Goal: Task Accomplishment & Management: Use online tool/utility

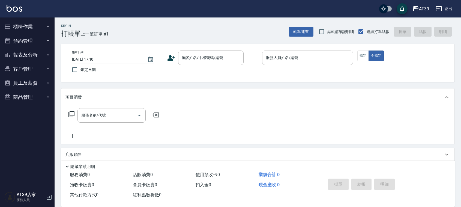
click at [282, 55] on div "服務人員姓名/編號 服務人員姓名/編號" at bounding box center [307, 57] width 91 height 14
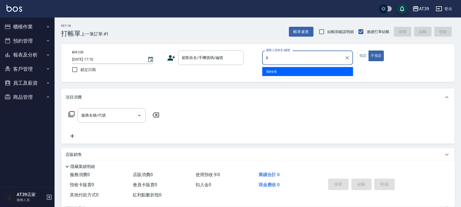
click at [320, 73] on div "kimi -8" at bounding box center [307, 71] width 91 height 9
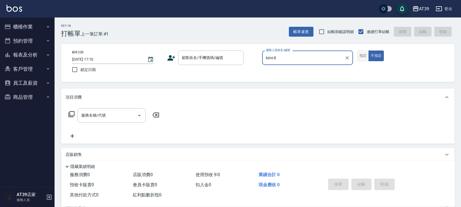
type input "kimi-8"
click at [366, 53] on button "指定" at bounding box center [363, 55] width 12 height 11
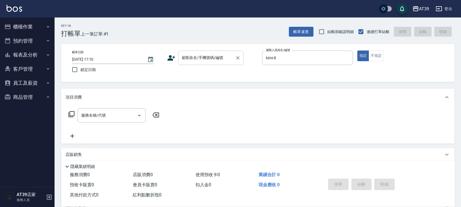
click at [216, 55] on div "顧客姓名/手機號碼/編號 顧客姓名/手機號碼/編號" at bounding box center [210, 57] width 65 height 14
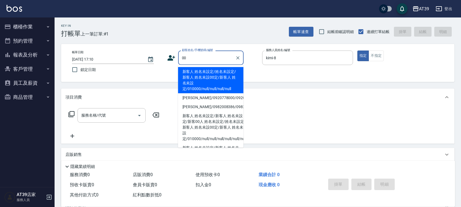
click at [212, 76] on li "新客人 姓名未設定/姓名未設定/新客人 姓名未設00定/新客人 姓名未設定/010000/null/null/null/null" at bounding box center [210, 80] width 65 height 26
type input "新客人 姓名未設定/姓名未設定/新客人 姓名未設00定/新客人 姓名未設定/010000/null/null/null/null"
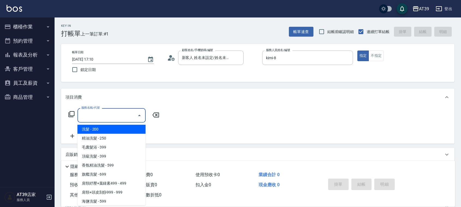
click at [113, 111] on input "服務名稱/代號" at bounding box center [107, 116] width 55 height 10
click at [68, 110] on div "服務名稱/代號 服務名稱/代號" at bounding box center [113, 115] width 97 height 14
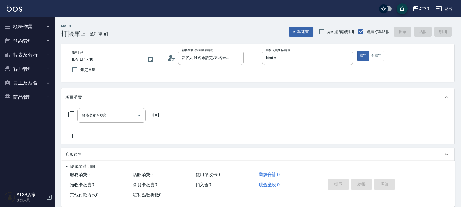
click at [70, 115] on icon at bounding box center [71, 114] width 7 height 7
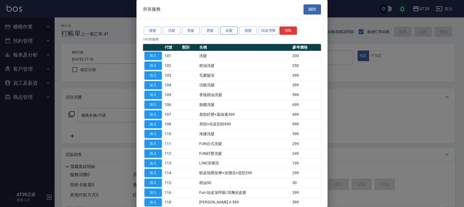
click at [224, 31] on button "染髮" at bounding box center [228, 30] width 17 height 8
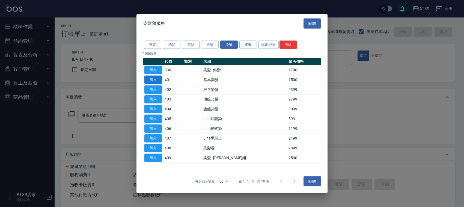
click at [152, 81] on button "加入" at bounding box center [152, 80] width 17 height 8
type input "基本染髮(401)"
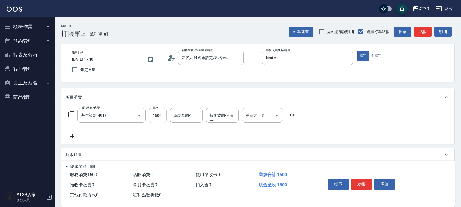
click at [160, 113] on input "1500" at bounding box center [158, 115] width 18 height 15
type input "2000"
click at [180, 114] on input "洗髮互助-1" at bounding box center [186, 116] width 28 height 10
type input "饅頭-87"
click at [422, 34] on button "結帳" at bounding box center [422, 32] width 17 height 10
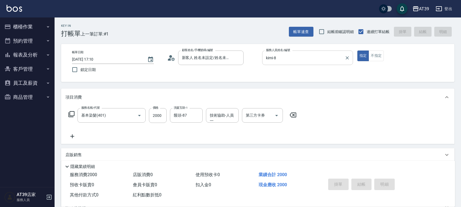
type input "[DATE] 17:51"
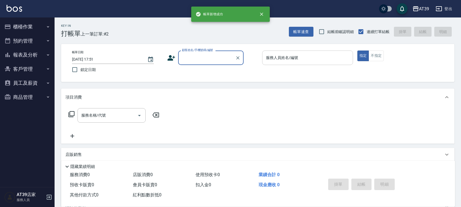
click at [304, 55] on input "服務人員姓名/編號" at bounding box center [308, 58] width 86 height 10
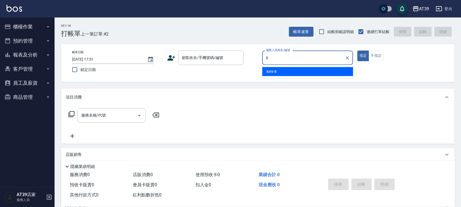
click at [303, 71] on div "kimi -8" at bounding box center [307, 71] width 91 height 9
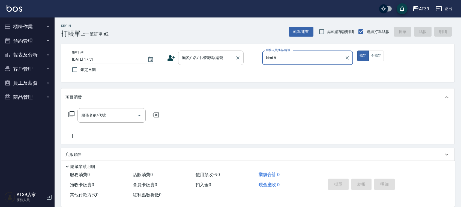
type input "kimi-8"
click at [227, 60] on input "顧客姓名/手機號碼/編號" at bounding box center [207, 58] width 52 height 10
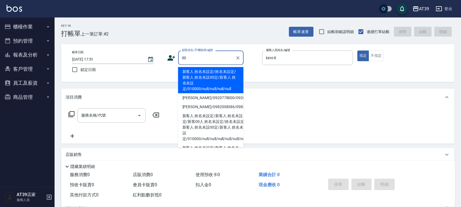
click at [211, 72] on li "新客人 姓名未設定/姓名未設定/新客人 姓名未設00定/新客人 姓名未設定/010000/null/null/null/null" at bounding box center [210, 80] width 65 height 26
type input "新客人 姓名未設定/姓名未設定/新客人 姓名未設00定/新客人 姓名未設定/010000/null/null/null/null"
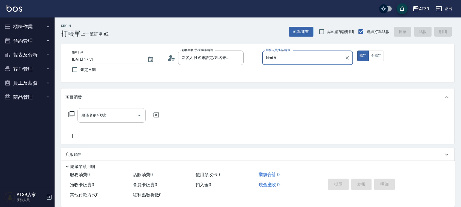
click at [124, 114] on input "服務名稱/代號" at bounding box center [107, 116] width 55 height 10
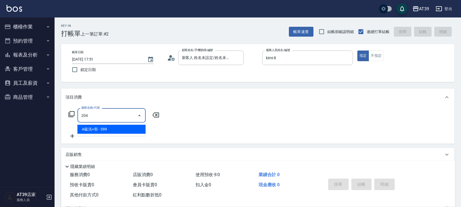
click at [126, 127] on span "A級洗+剪 - 399" at bounding box center [111, 129] width 68 height 9
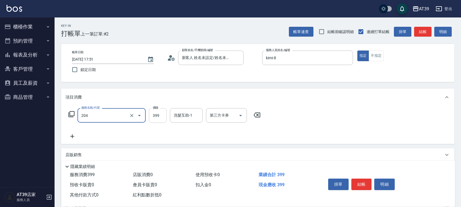
type input "A級洗+剪(204)"
click at [161, 118] on input "399" at bounding box center [158, 115] width 18 height 15
type input "500"
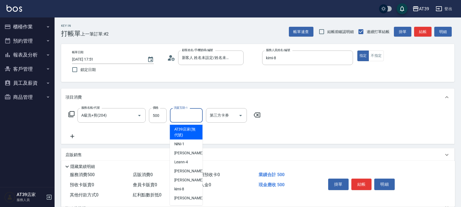
click at [186, 115] on div "洗髮互助-1 洗髮互助-1" at bounding box center [186, 115] width 33 height 14
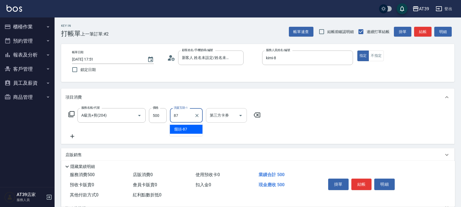
click at [186, 129] on span "饅頭 -87" at bounding box center [180, 129] width 13 height 6
type input "饅頭-87"
click at [424, 33] on button "結帳" at bounding box center [422, 32] width 17 height 10
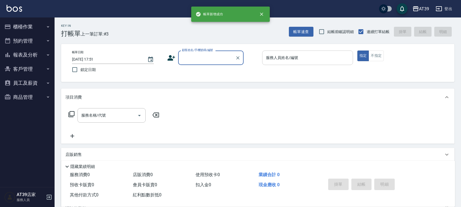
click at [295, 53] on input "服務人員姓名/編號" at bounding box center [308, 58] width 86 height 10
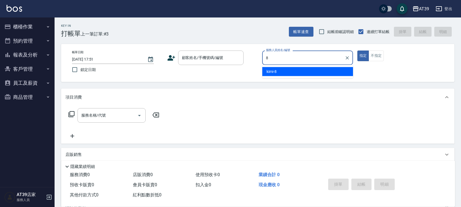
click at [290, 71] on div "kimi -8" at bounding box center [307, 71] width 91 height 9
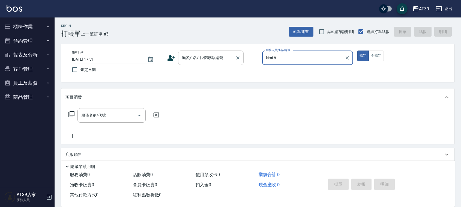
type input "kimi-8"
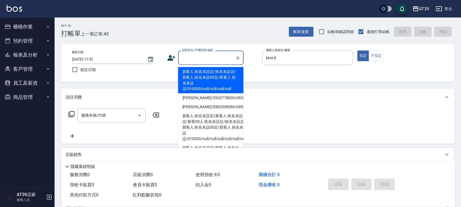
click at [227, 60] on input "顧客姓名/手機號碼/編號" at bounding box center [207, 58] width 52 height 10
click at [215, 73] on li "新客人 姓名未設定/姓名未設定/新客人 姓名未設00定/新客人 姓名未設定/010000/null/null/null/null" at bounding box center [210, 80] width 65 height 26
type input "新客人 姓名未設定/姓名未設定/新客人 姓名未設00定/新客人 姓名未設定/010000/null/null/null/null"
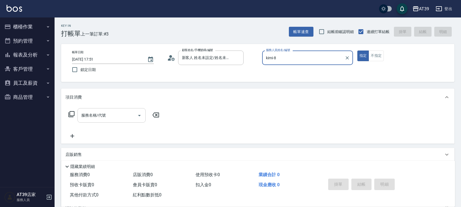
click at [120, 112] on input "服務名稱/代號" at bounding box center [107, 116] width 55 height 10
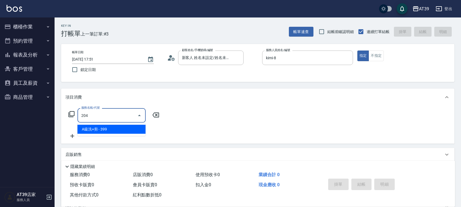
click at [122, 127] on span "A級洗+剪 - 399" at bounding box center [111, 129] width 68 height 9
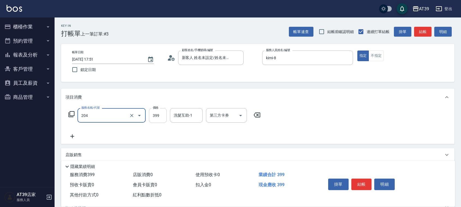
type input "A級洗+剪(204)"
click at [149, 117] on input "399" at bounding box center [158, 115] width 18 height 15
type input "500"
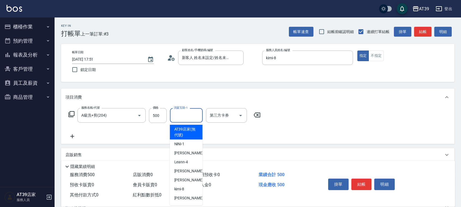
click at [186, 114] on div "洗髮互助-1 洗髮互助-1" at bounding box center [186, 115] width 33 height 14
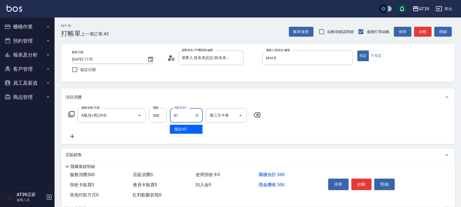
click at [184, 130] on span "饅頭 -87" at bounding box center [180, 129] width 13 height 6
click at [144, 120] on div "A級洗+剪(204) 服務名稱/代號" at bounding box center [111, 115] width 68 height 14
type input "饅頭-87"
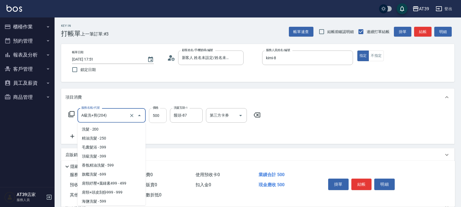
scroll to position [114, 0]
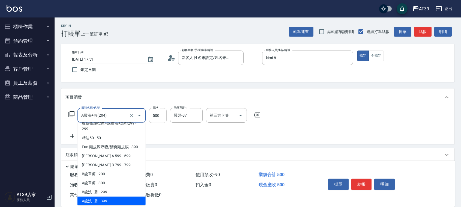
click at [154, 116] on input "500" at bounding box center [158, 115] width 18 height 15
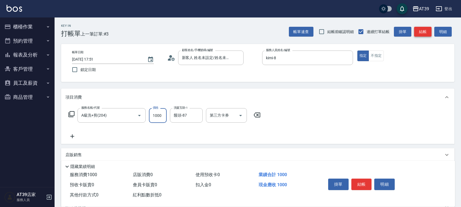
type input "1000"
click at [425, 32] on button "結帳" at bounding box center [422, 32] width 17 height 10
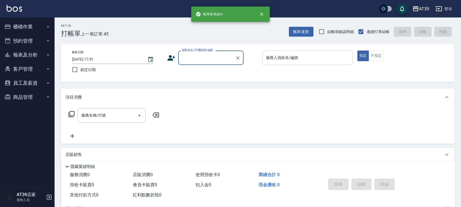
scroll to position [0, 0]
click at [311, 56] on input "服務人員姓名/編號" at bounding box center [308, 58] width 86 height 10
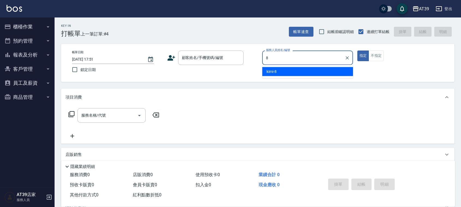
click at [311, 77] on ul "kimi -8" at bounding box center [307, 71] width 91 height 13
click at [299, 74] on div "kimi -8" at bounding box center [307, 71] width 91 height 9
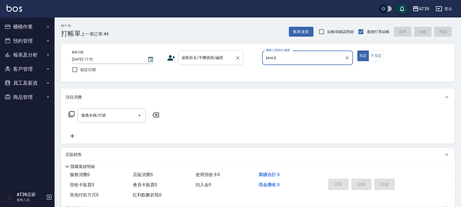
type input "kimi-8"
click at [223, 58] on div "顧客姓名/手機號碼/編號 顧客姓名/手機號碼/編號" at bounding box center [210, 57] width 65 height 14
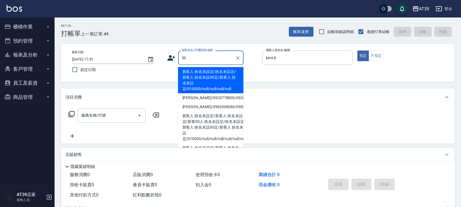
click at [208, 70] on li "新客人 姓名未設定/姓名未設定/新客人 姓名未設00定/新客人 姓名未設定/010000/null/null/null/null" at bounding box center [210, 80] width 65 height 26
type input "新客人 姓名未設定/姓名未設定/新客人 姓名未設00定/新客人 姓名未設定/010000/null/null/null/null"
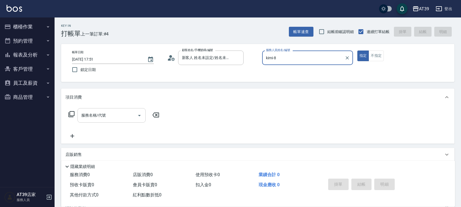
click at [114, 111] on input "服務名稱/代號" at bounding box center [107, 116] width 55 height 10
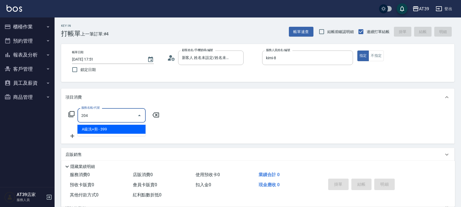
click at [124, 129] on span "A級洗+剪 - 399" at bounding box center [111, 129] width 68 height 9
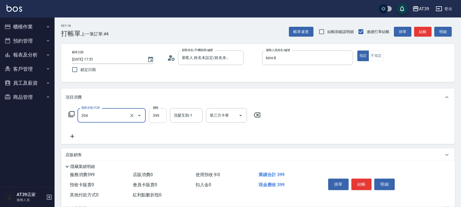
type input "A級洗+剪(204)"
click at [158, 114] on input "399" at bounding box center [158, 115] width 18 height 15
type input "700"
click at [430, 33] on button "結帳" at bounding box center [422, 32] width 17 height 10
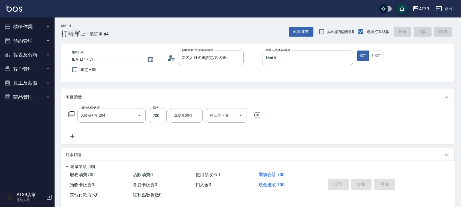
type input "[DATE] 17:52"
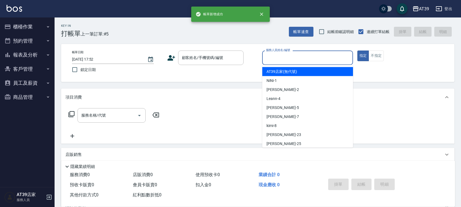
click at [313, 56] on input "服務人員姓名/編號" at bounding box center [308, 58] width 86 height 10
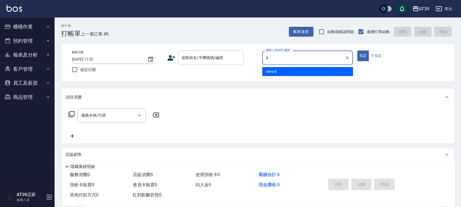
click at [317, 70] on div "kimi -8" at bounding box center [307, 71] width 91 height 9
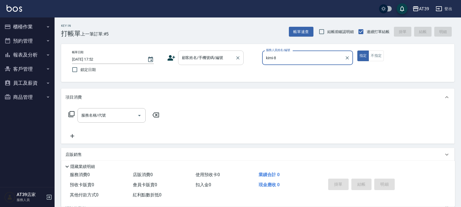
click at [214, 51] on div "顧客姓名/手機號碼/編號" at bounding box center [210, 57] width 65 height 14
type input "kimi-8"
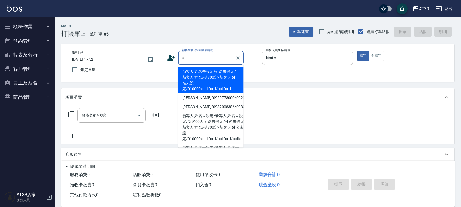
click at [200, 76] on li "新客人 姓名未設定/姓名未設定/新客人 姓名未設00定/新客人 姓名未設定/010000/null/null/null/null" at bounding box center [210, 80] width 65 height 26
type input "新客人 姓名未設定/姓名未設定/新客人 姓名未設00定/新客人 姓名未設定/010000/null/null/null/null"
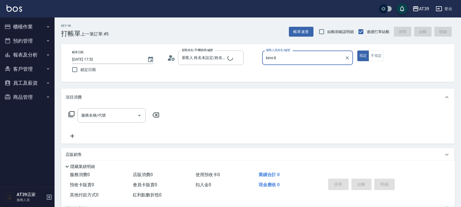
click at [71, 112] on icon at bounding box center [71, 114] width 7 height 7
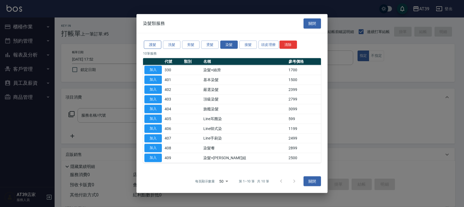
click at [154, 48] on button "護髮" at bounding box center [152, 44] width 17 height 8
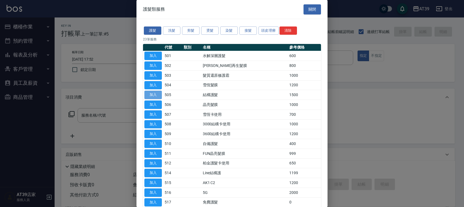
click at [160, 96] on button "加入" at bounding box center [152, 95] width 17 height 8
type input "結構護髮(505)"
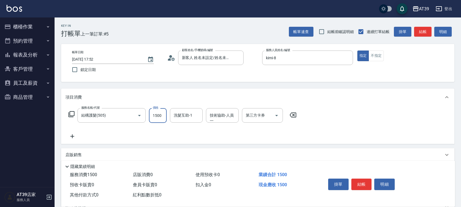
click at [163, 112] on input "1500" at bounding box center [158, 115] width 18 height 15
type input "1200"
click at [424, 33] on button "結帳" at bounding box center [422, 32] width 17 height 10
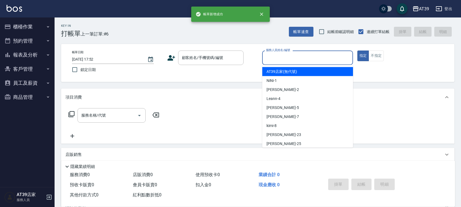
click at [313, 56] on input "服務人員姓名/編號" at bounding box center [308, 58] width 86 height 10
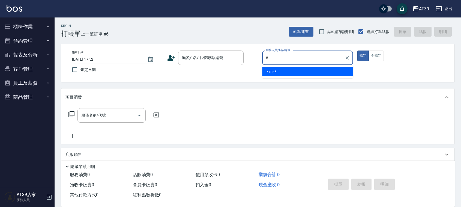
click at [312, 66] on ul "kimi -8" at bounding box center [307, 71] width 91 height 13
click at [298, 71] on div "kimi -8" at bounding box center [307, 71] width 91 height 9
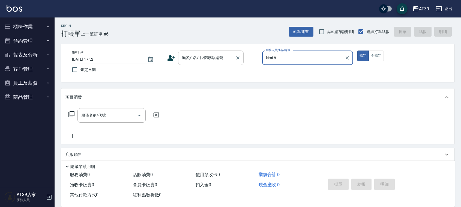
click at [231, 64] on div "顧客姓名/手機號碼/編號" at bounding box center [210, 57] width 65 height 14
type input "kimi-8"
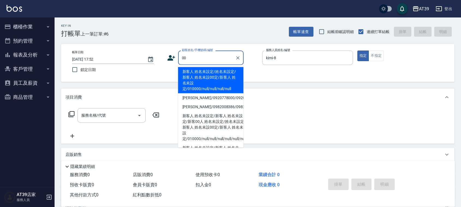
click at [218, 78] on li "新客人 姓名未設定/姓名未設定/新客人 姓名未設00定/新客人 姓名未設定/010000/null/null/null/null" at bounding box center [210, 80] width 65 height 26
type input "新客人 姓名未設定/姓名未設定/新客人 姓名未設00定/新客人 姓名未設定/010000/null/null/null/null"
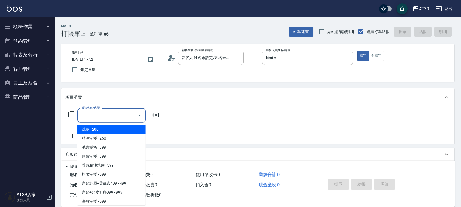
click at [122, 116] on input "服務名稱/代號" at bounding box center [107, 116] width 55 height 10
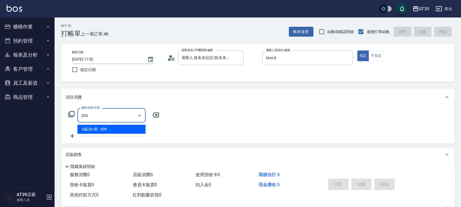
click at [129, 128] on span "A級洗+剪 - 399" at bounding box center [111, 129] width 68 height 9
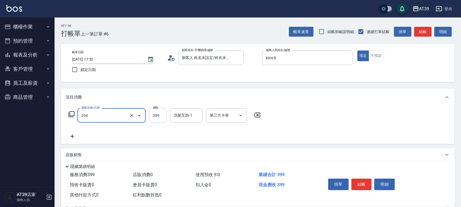
type input "A級洗+剪(204)"
click at [153, 119] on input "399" at bounding box center [158, 115] width 18 height 15
type input "500"
click at [418, 32] on button "結帳" at bounding box center [422, 32] width 17 height 10
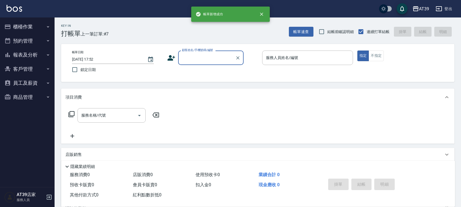
click at [21, 52] on button "報表及分析" at bounding box center [27, 55] width 50 height 14
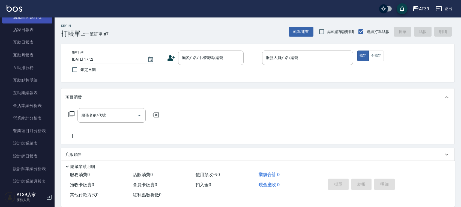
scroll to position [68, 0]
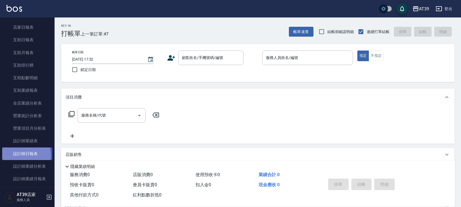
click at [17, 155] on link "設計師日報表" at bounding box center [27, 153] width 50 height 13
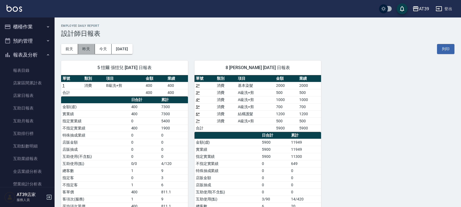
click at [87, 48] on button "昨天" at bounding box center [86, 49] width 17 height 10
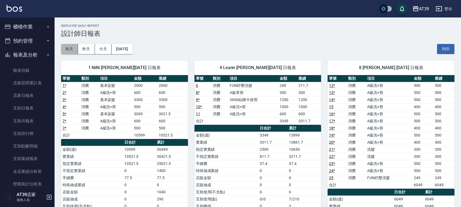
click at [71, 50] on button "前天" at bounding box center [69, 49] width 17 height 10
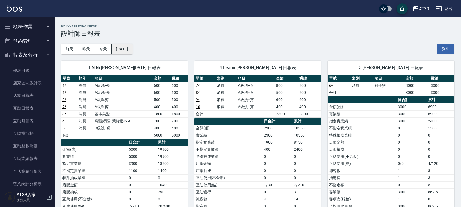
click at [124, 50] on button "[DATE]" at bounding box center [122, 49] width 21 height 10
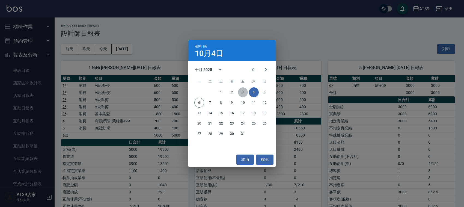
click at [242, 90] on button "3" at bounding box center [243, 92] width 10 height 10
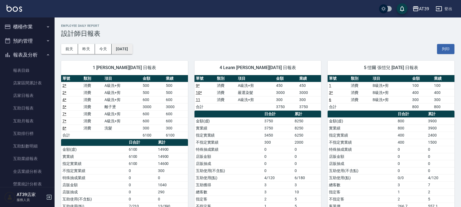
click at [132, 46] on button "[DATE]" at bounding box center [122, 49] width 21 height 10
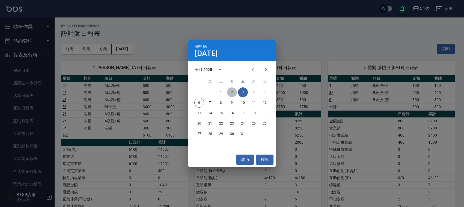
click at [231, 91] on button "2" at bounding box center [232, 92] width 10 height 10
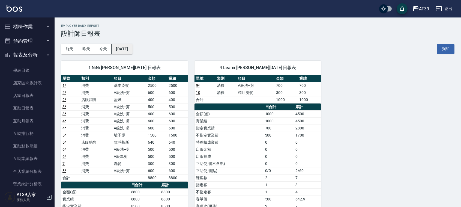
click at [128, 49] on button "[DATE]" at bounding box center [122, 49] width 21 height 10
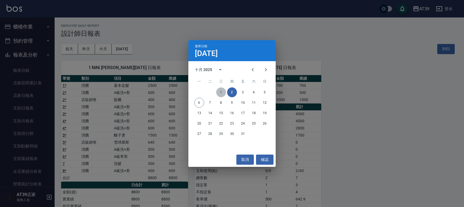
click at [221, 91] on button "1" at bounding box center [221, 92] width 10 height 10
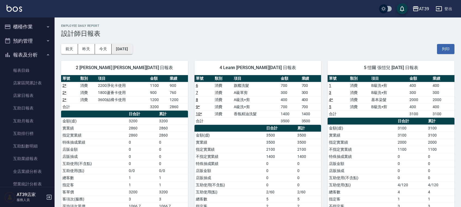
click at [121, 49] on button "[DATE]" at bounding box center [122, 49] width 21 height 10
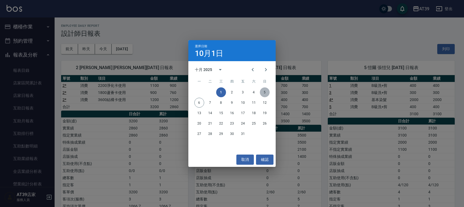
click at [264, 90] on button "5" at bounding box center [265, 92] width 10 height 10
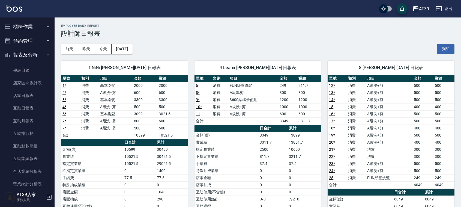
click at [129, 40] on div "[DATE] [DATE] [DATE] [DATE] 列印" at bounding box center [257, 48] width 393 height 23
click at [132, 49] on button "[DATE]" at bounding box center [122, 49] width 21 height 10
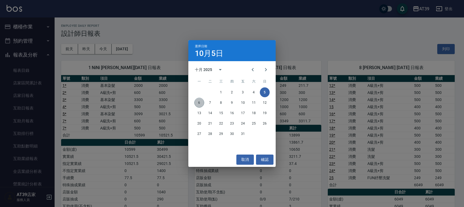
click at [199, 103] on button "6" at bounding box center [199, 103] width 10 height 10
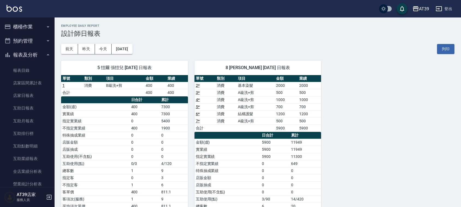
click at [24, 20] on button "櫃檯作業" at bounding box center [27, 27] width 50 height 14
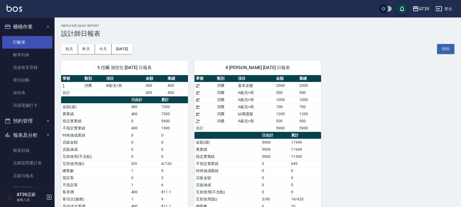
click at [29, 38] on link "打帳單" at bounding box center [27, 42] width 50 height 13
